Goal: Task Accomplishment & Management: Use online tool/utility

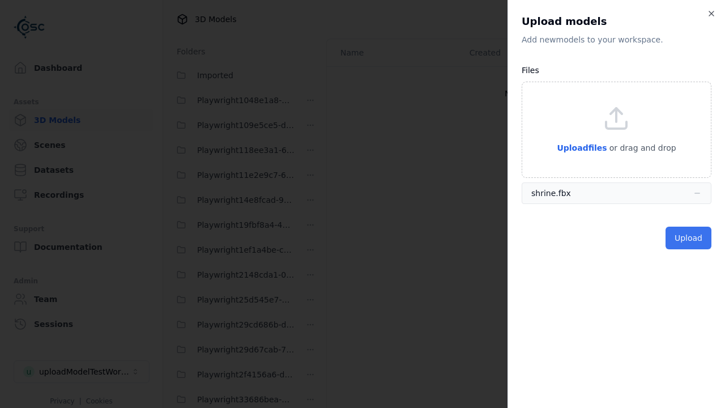
click at [690, 238] on button "Upload" at bounding box center [689, 238] width 46 height 23
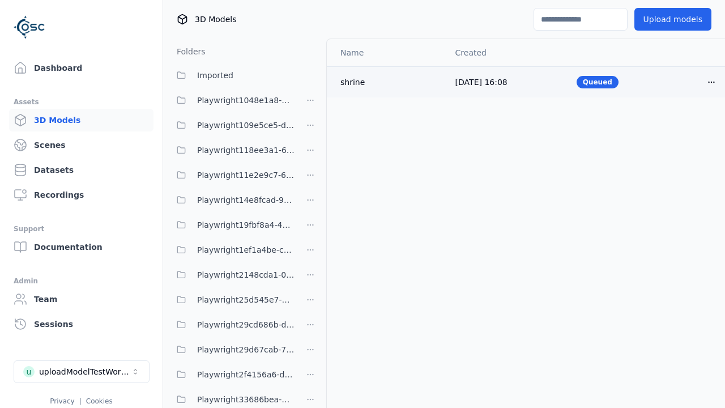
click at [712, 82] on html "Support Dashboard Assets 3D Models Scenes Datasets Recordings Support Documenta…" at bounding box center [362, 204] width 725 height 408
click at [687, 126] on div "Delete" at bounding box center [686, 126] width 67 height 18
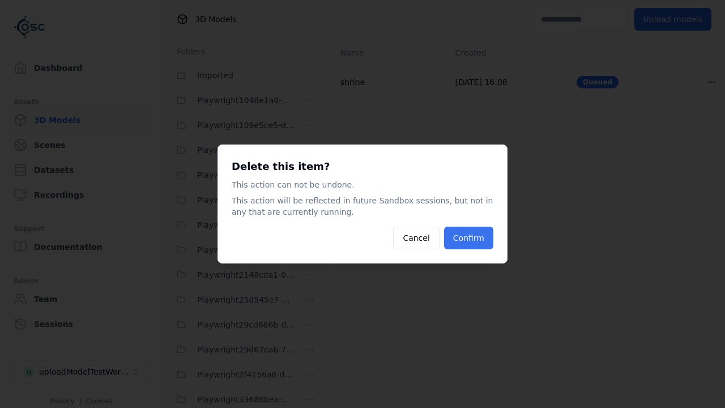
click at [470, 238] on button "Confirm" at bounding box center [468, 238] width 49 height 23
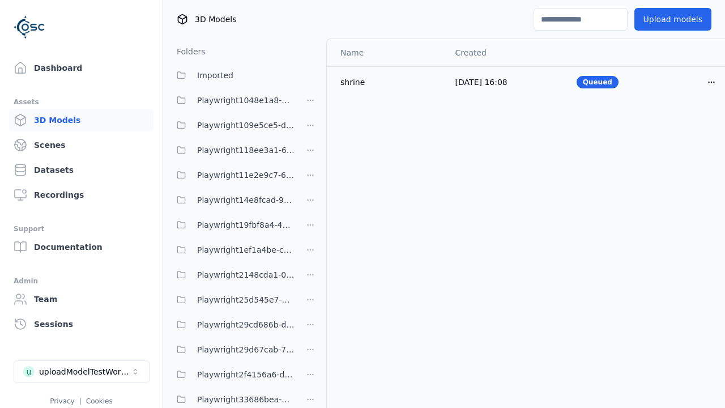
click at [310, 254] on html "Support Dashboard Assets 3D Models Scenes Datasets Recordings Support Documenta…" at bounding box center [362, 204] width 725 height 408
